Goal: Entertainment & Leisure: Consume media (video, audio)

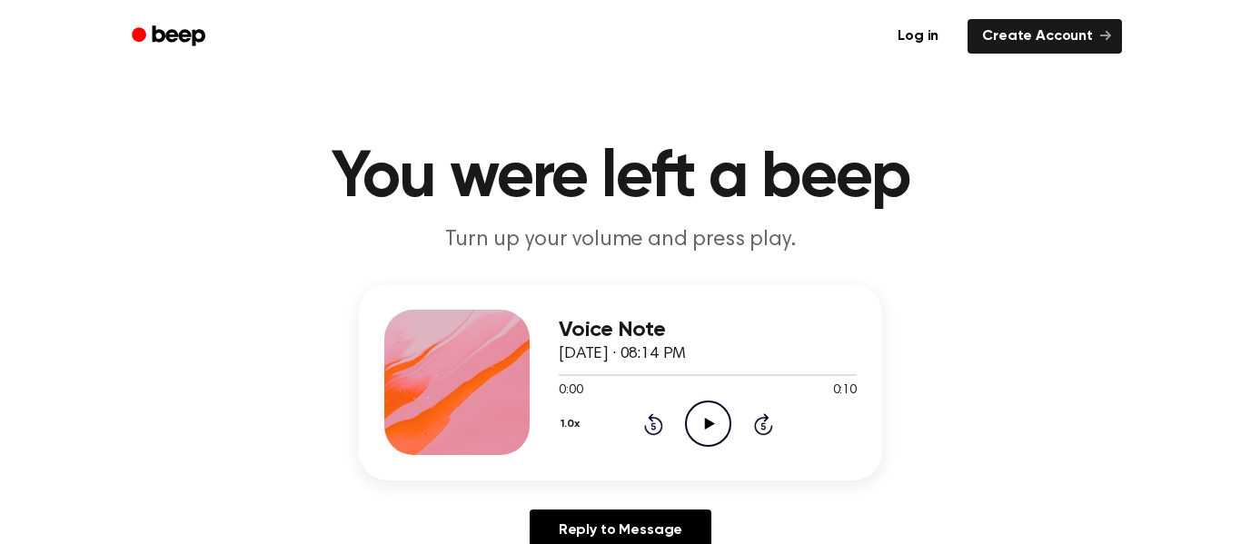
click at [706, 406] on icon "Play Audio" at bounding box center [708, 423] width 46 height 46
click at [705, 435] on icon "Play Audio" at bounding box center [708, 423] width 46 height 46
click at [707, 436] on icon "Play Audio" at bounding box center [708, 423] width 46 height 46
click at [707, 436] on icon "Pause Audio" at bounding box center [708, 423] width 46 height 46
click at [707, 436] on icon "Play Audio" at bounding box center [708, 423] width 46 height 46
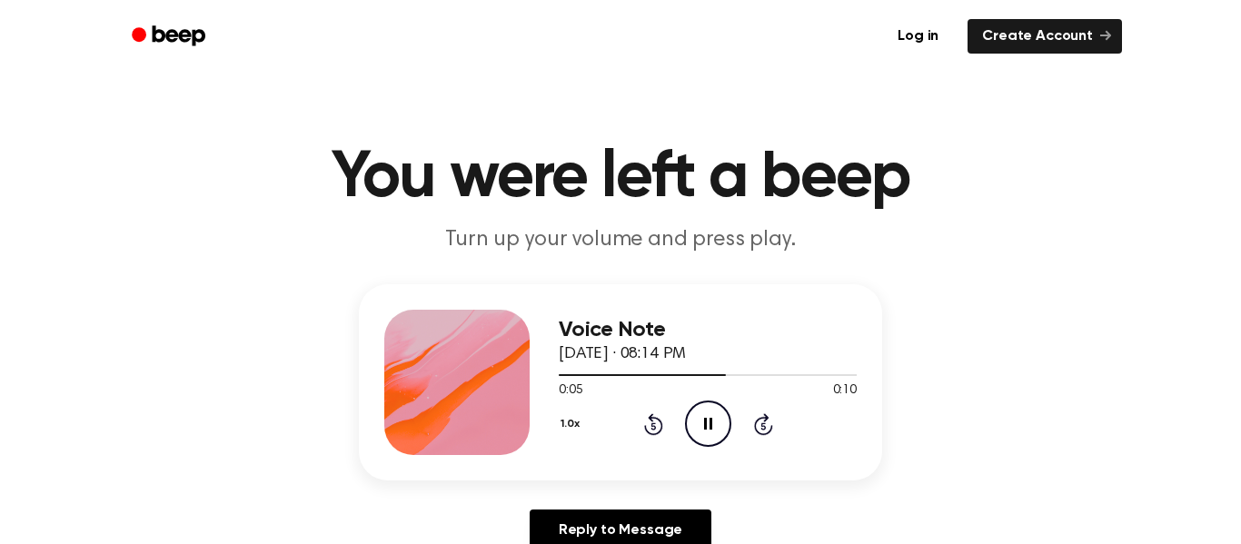
click at [657, 419] on icon at bounding box center [653, 424] width 19 height 22
click at [709, 416] on icon "Play Audio" at bounding box center [708, 423] width 46 height 46
click at [707, 430] on icon "Play Audio" at bounding box center [708, 423] width 46 height 46
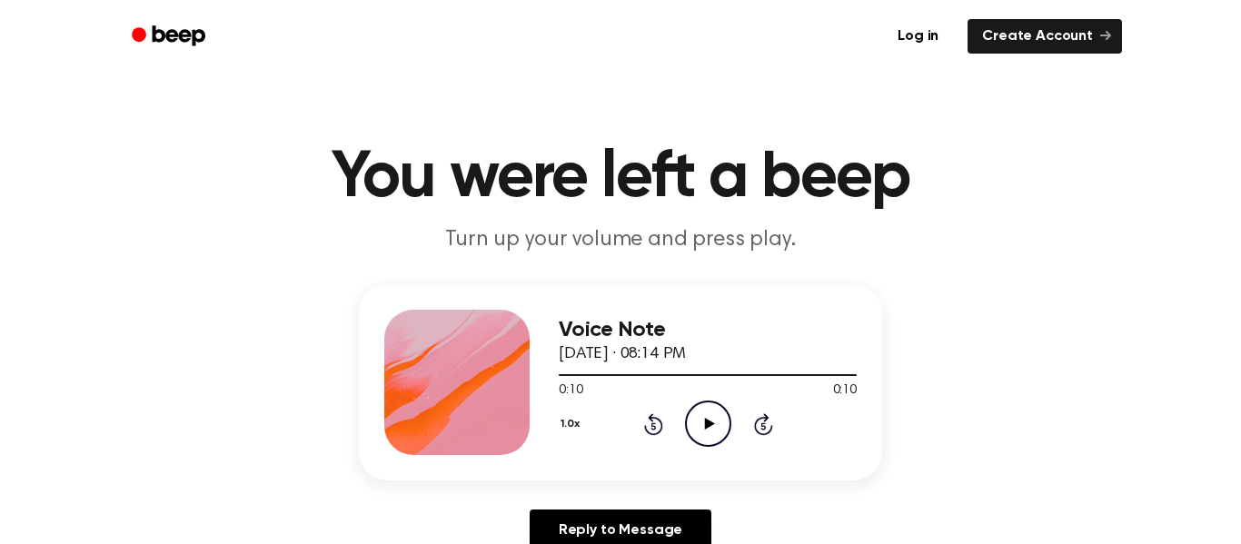
click at [707, 430] on icon "Play Audio" at bounding box center [708, 423] width 46 height 46
click at [707, 430] on icon "Pause Audio" at bounding box center [708, 423] width 46 height 46
click at [716, 413] on icon "Play Audio" at bounding box center [708, 423] width 46 height 46
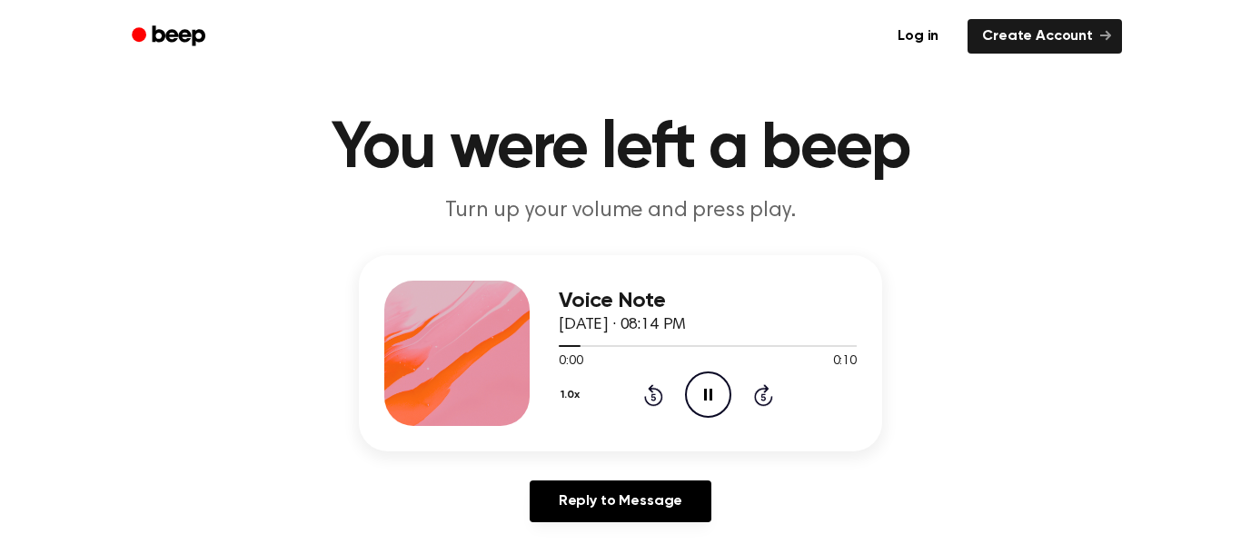
scroll to position [56, 0]
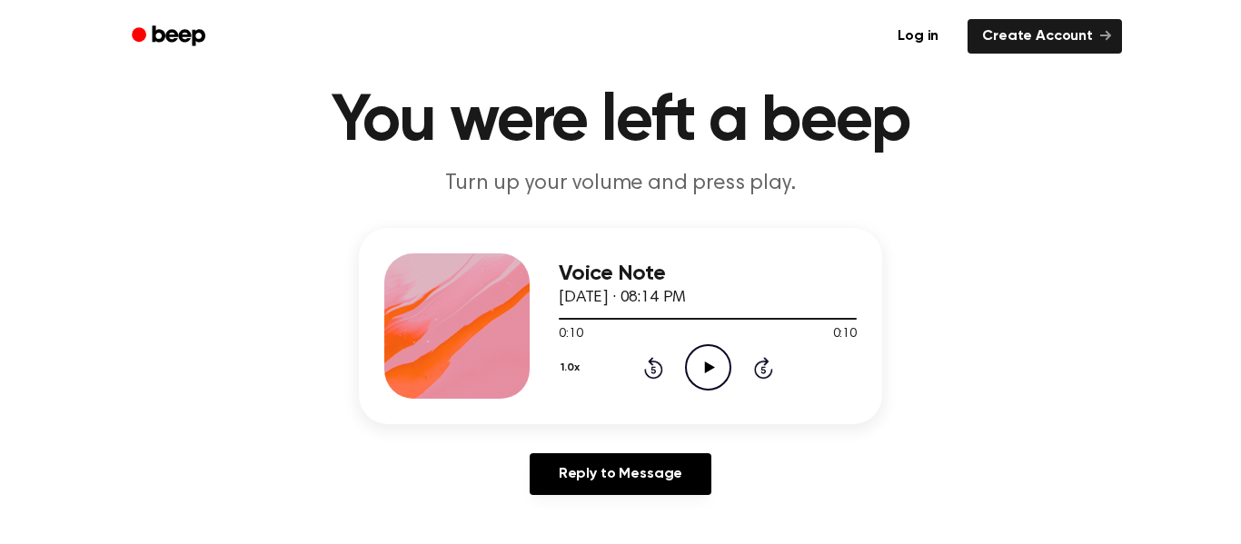
click at [707, 368] on icon at bounding box center [709, 367] width 10 height 12
click at [704, 362] on icon at bounding box center [709, 367] width 10 height 12
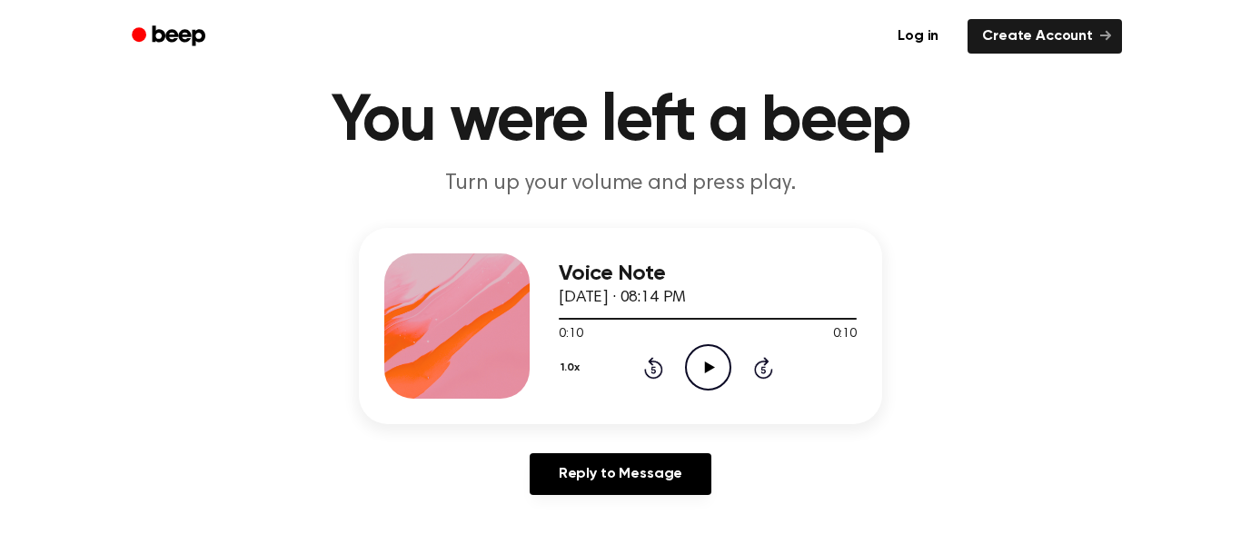
click at [704, 362] on icon at bounding box center [709, 367] width 10 height 12
